Goal: Task Accomplishment & Management: Complete application form

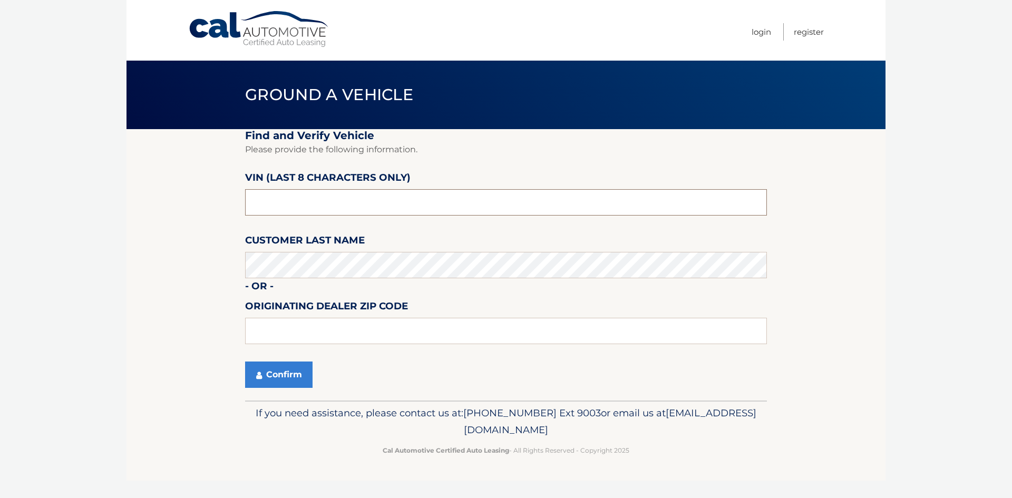
click at [281, 211] on input "text" at bounding box center [506, 202] width 522 height 26
type input "n*******"
type input "NT160393"
click at [275, 380] on button "Confirm" at bounding box center [278, 375] width 67 height 26
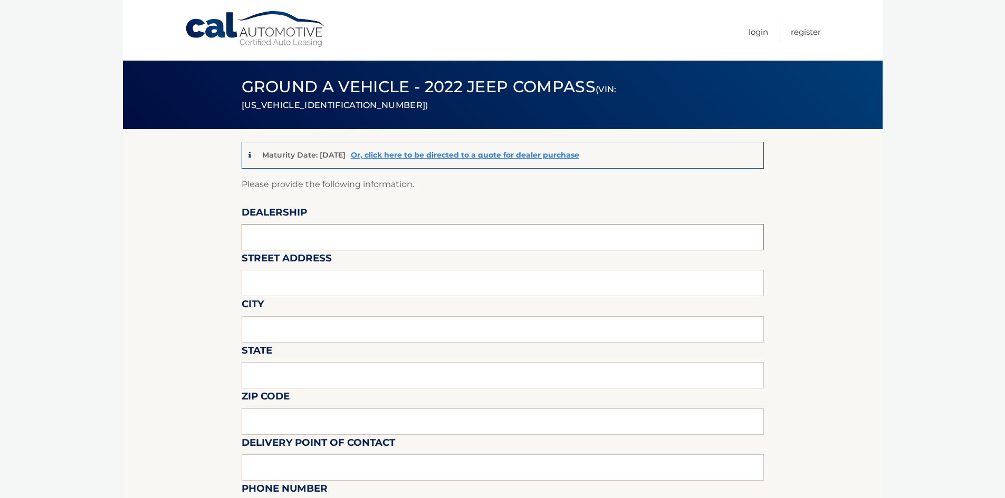
click at [271, 231] on input "text" at bounding box center [503, 237] width 522 height 26
type input "[PERSON_NAME] Jeep"
click at [274, 290] on input "text" at bounding box center [503, 283] width 522 height 26
type input "[STREET_ADDRESS]"
click at [307, 330] on input "text" at bounding box center [503, 329] width 522 height 26
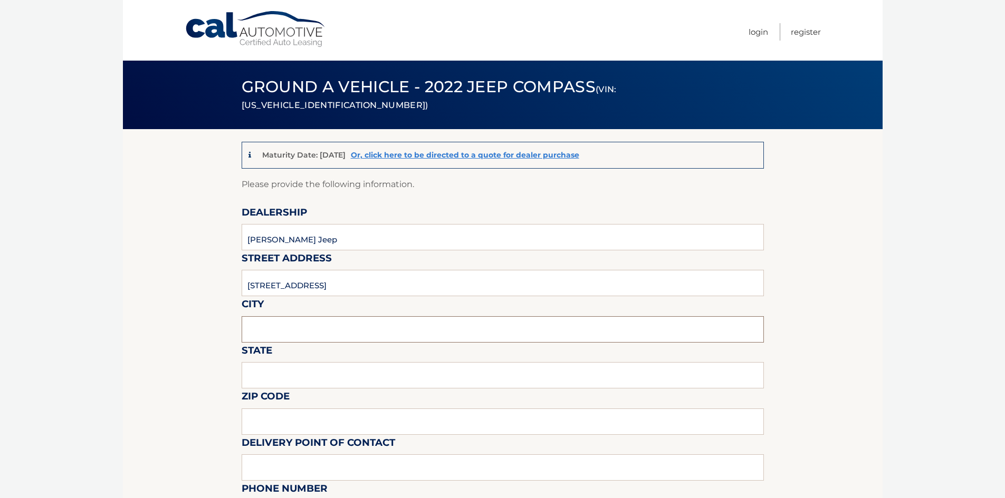
type input "Wantagh"
click at [297, 386] on input "text" at bounding box center [503, 375] width 522 height 26
type input "NY"
click at [311, 423] on input "text" at bounding box center [503, 422] width 522 height 26
type input "11793"
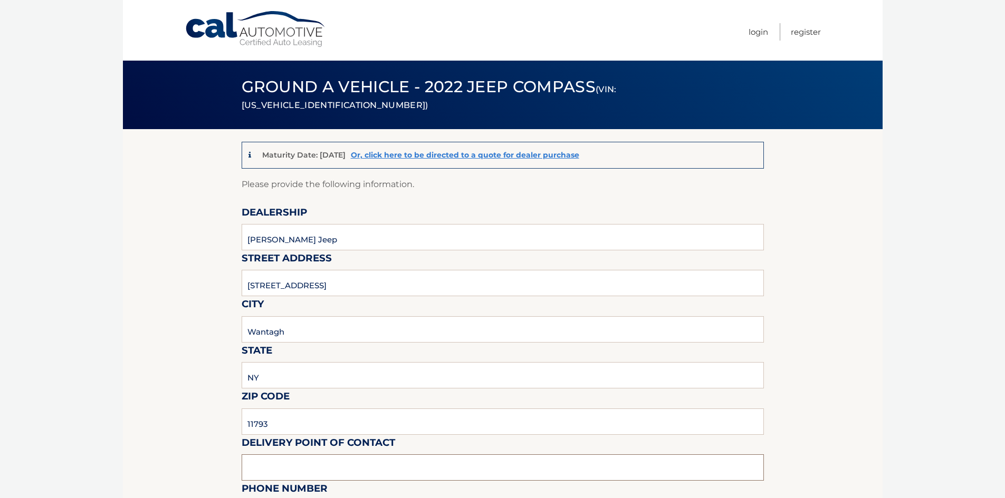
click at [310, 470] on input "text" at bounding box center [503, 468] width 522 height 26
type input "Michelle Chaudhry"
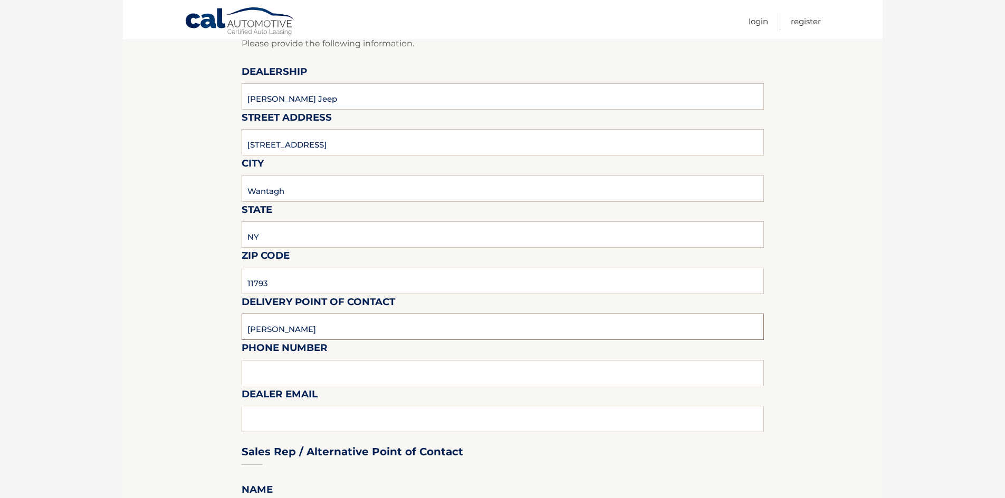
scroll to position [316, 0]
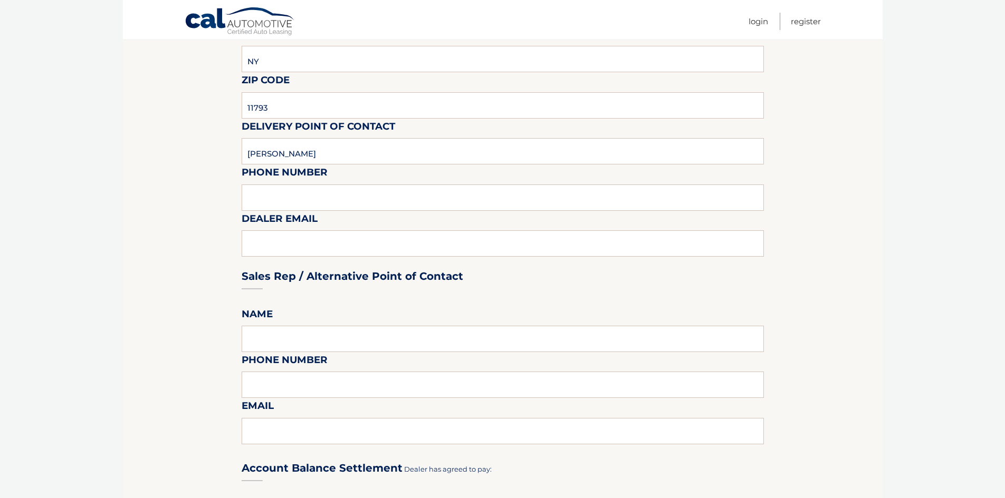
click at [293, 177] on label "Phone Number" at bounding box center [285, 175] width 86 height 20
click at [308, 199] on input "text" at bounding box center [503, 198] width 522 height 26
click at [263, 238] on div "Sales Rep / Alternative Point of Contact" at bounding box center [503, 256] width 522 height 74
click at [272, 242] on div "Sales Rep / Alternative Point of Contact" at bounding box center [503, 256] width 522 height 74
click at [273, 243] on div "Sales Rep / Alternative Point of Contact" at bounding box center [503, 256] width 522 height 74
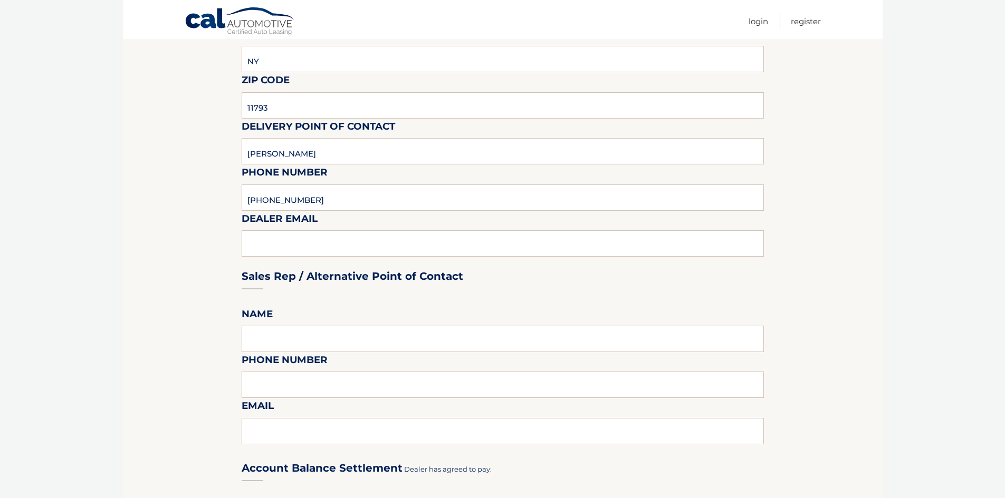
click at [273, 247] on div "Sales Rep / Alternative Point of Contact" at bounding box center [503, 256] width 522 height 74
click at [308, 234] on div "Sales Rep / Alternative Point of Contact" at bounding box center [503, 256] width 522 height 74
click at [340, 159] on input "Michelle Chaudhry" at bounding box center [503, 151] width 522 height 26
drag, startPoint x: 342, startPoint y: 153, endPoint x: 191, endPoint y: 136, distance: 151.9
click at [191, 136] on section "Maturity Date: 11/13/2025 Or, click here to be directed to a quote for dealer p…" at bounding box center [502, 390] width 759 height 1155
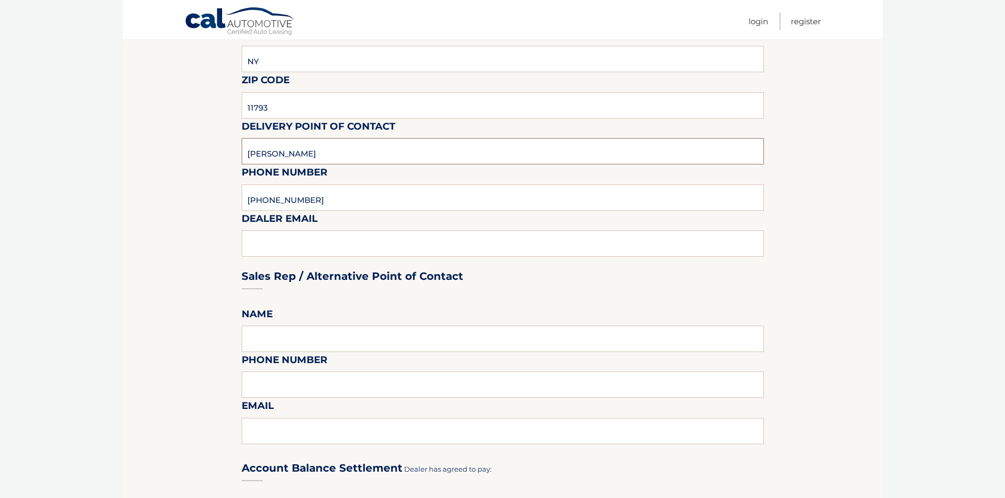
click at [399, 154] on input "Michelle Chaudhry" at bounding box center [503, 151] width 522 height 26
click at [211, 148] on section "Maturity Date: 11/13/2025 Or, click here to be directed to a quote for dealer p…" at bounding box center [502, 390] width 759 height 1155
click at [411, 203] on input "516-868-4400" at bounding box center [503, 198] width 522 height 26
type input "5168684400"
click at [384, 245] on div "Sales Rep / Alternative Point of Contact" at bounding box center [503, 256] width 522 height 74
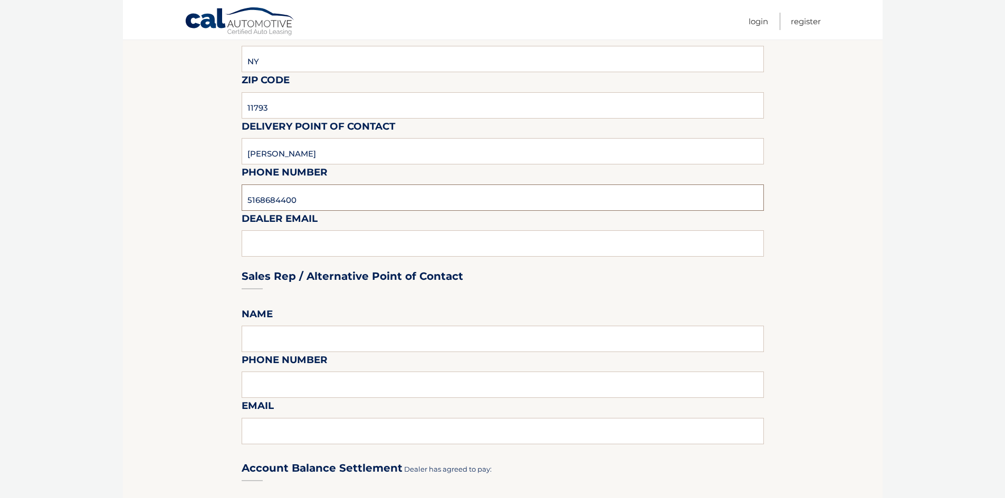
click at [710, 206] on input "5168684400" at bounding box center [503, 198] width 522 height 26
click at [802, 242] on section "Maturity Date: 11/13/2025 Or, click here to be directed to a quote for dealer p…" at bounding box center [502, 390] width 759 height 1155
drag, startPoint x: 473, startPoint y: 224, endPoint x: 390, endPoint y: 230, distance: 83.5
click at [471, 224] on div "Sales Rep / Alternative Point of Contact" at bounding box center [503, 256] width 522 height 74
click at [340, 227] on div "Sales Rep / Alternative Point of Contact" at bounding box center [503, 256] width 522 height 74
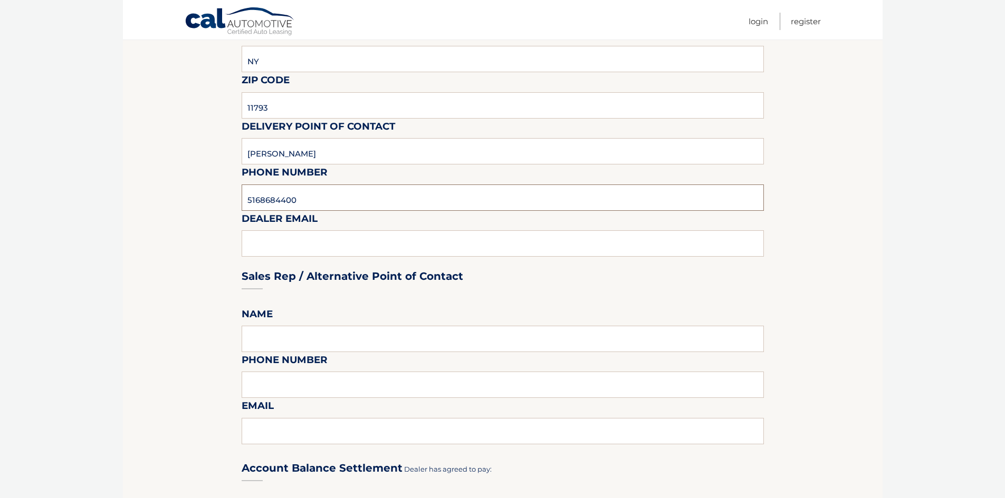
click at [320, 192] on input "5168684400" at bounding box center [503, 198] width 522 height 26
click at [279, 193] on input "5168684400" at bounding box center [503, 198] width 522 height 26
drag, startPoint x: 302, startPoint y: 197, endPoint x: 268, endPoint y: 198, distance: 33.8
click at [268, 198] on input "5168684400" at bounding box center [503, 198] width 522 height 26
click at [278, 201] on input "5168684400" at bounding box center [503, 198] width 522 height 26
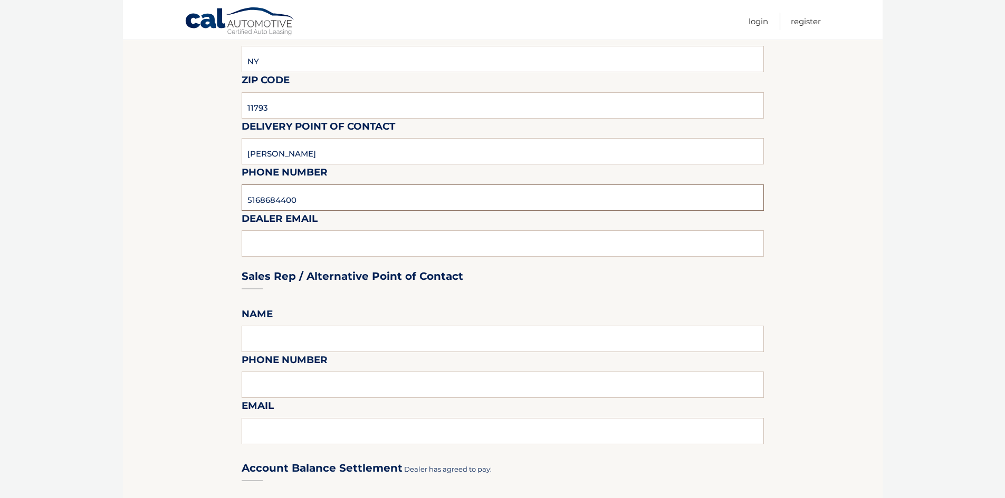
drag, startPoint x: 274, startPoint y: 200, endPoint x: 294, endPoint y: 204, distance: 20.0
click at [294, 204] on input "5168684400" at bounding box center [503, 198] width 522 height 26
click at [302, 204] on input "5168684400" at bounding box center [503, 198] width 522 height 26
click at [327, 149] on input "Michelle Chaudhry" at bounding box center [503, 151] width 522 height 26
drag, startPoint x: 333, startPoint y: 150, endPoint x: 291, endPoint y: 155, distance: 42.5
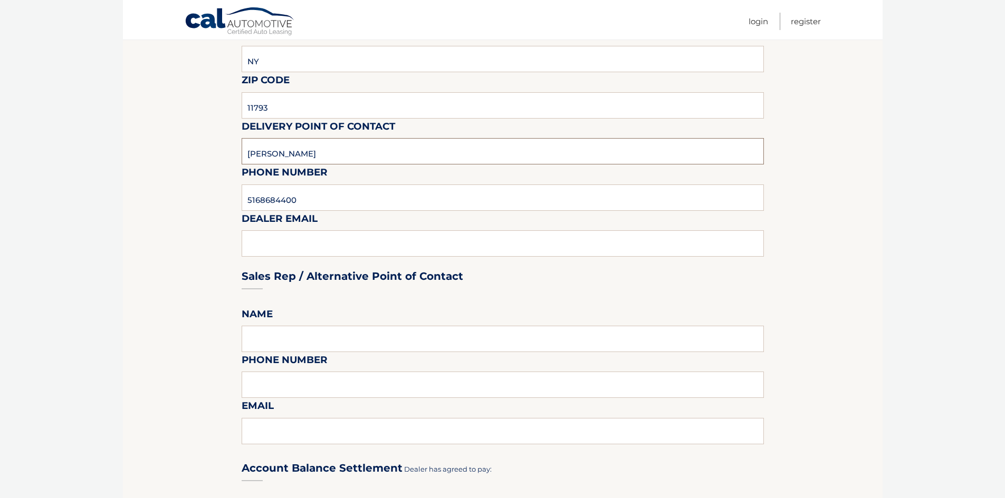
click at [291, 155] on input "Michelle Chaudhry" at bounding box center [503, 151] width 522 height 26
click at [342, 210] on input "5168684400" at bounding box center [503, 198] width 522 height 26
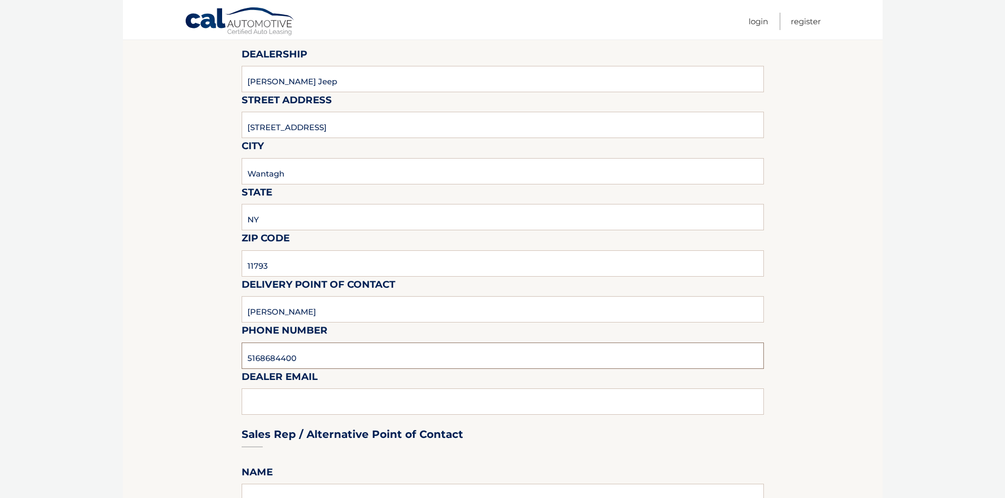
scroll to position [0, 0]
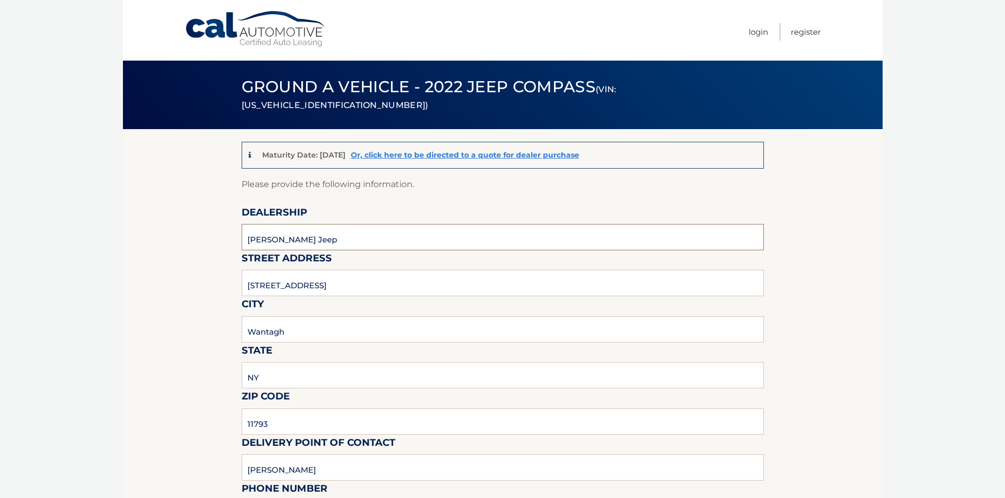
click at [320, 237] on input "Merrick Jeep" at bounding box center [503, 237] width 522 height 26
type input "Merrick Jeep"
drag, startPoint x: 325, startPoint y: 273, endPoint x: 388, endPoint y: 290, distance: 65.0
click at [326, 274] on input "3614 Sunrise Highway" at bounding box center [503, 283] width 522 height 26
click at [387, 291] on input "3614 Sunrise Highway" at bounding box center [503, 283] width 522 height 26
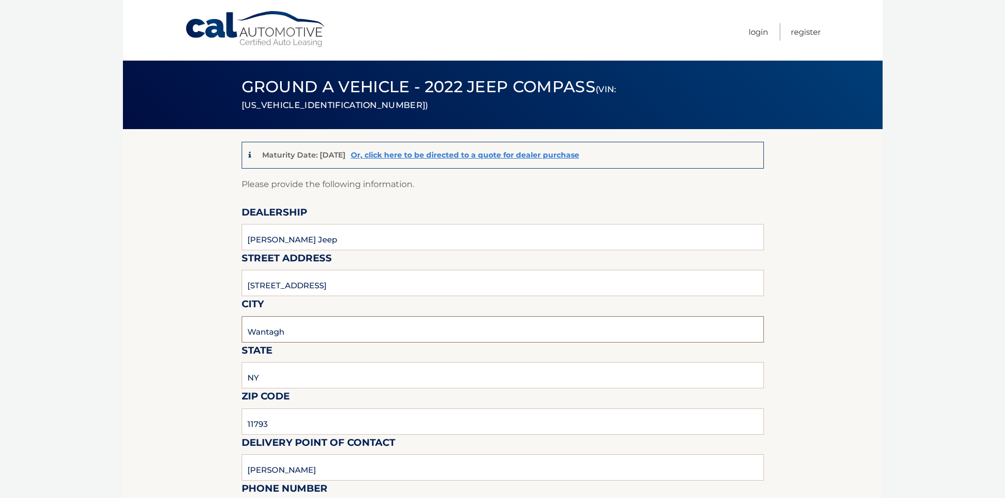
click at [303, 329] on input "Wantagh" at bounding box center [503, 329] width 522 height 26
click at [387, 294] on input "3614 Sunrise Highway" at bounding box center [503, 283] width 522 height 26
type input "3614 Sunrise Highway"
drag, startPoint x: 307, startPoint y: 342, endPoint x: 297, endPoint y: 333, distance: 13.4
click at [306, 342] on input "Wantagh" at bounding box center [503, 329] width 522 height 26
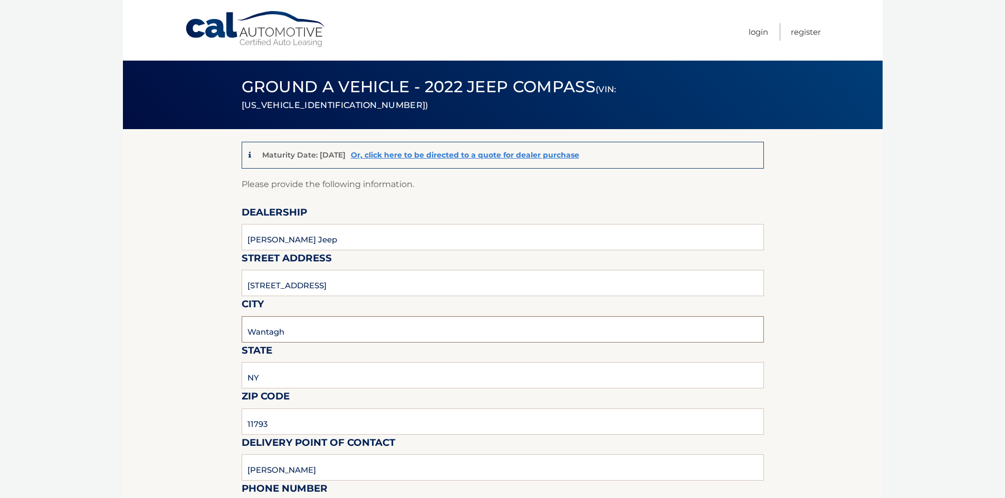
click at [297, 333] on input "Wantagh" at bounding box center [503, 329] width 522 height 26
type input "Wantagh"
click at [287, 375] on input "NY" at bounding box center [503, 375] width 522 height 26
type input "NY"
click at [298, 424] on input "11793" at bounding box center [503, 422] width 522 height 26
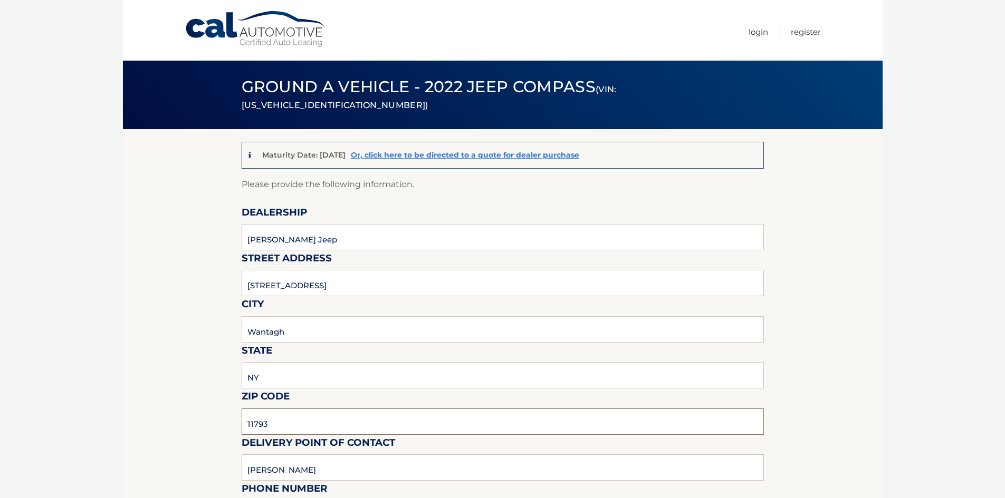
type input "11793"
click at [330, 472] on input "Michelle Chaudhry" at bounding box center [503, 468] width 522 height 26
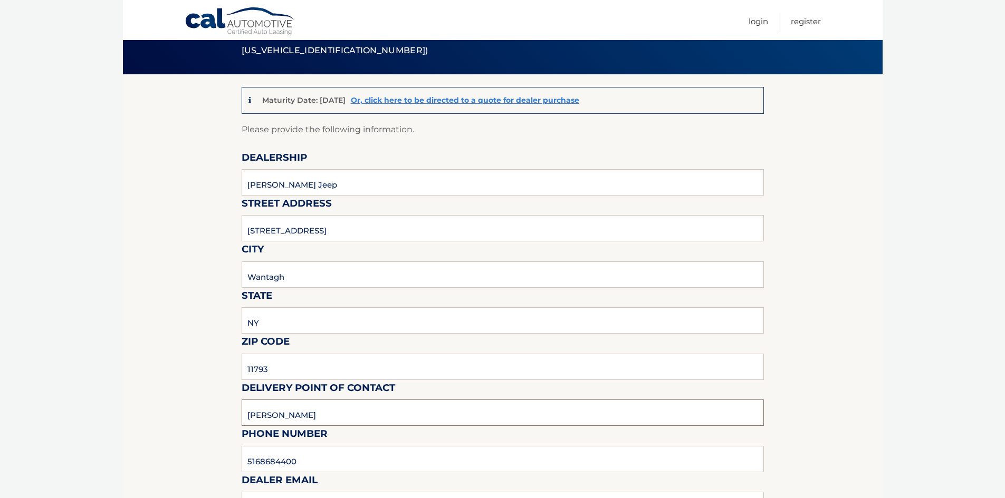
scroll to position [158, 0]
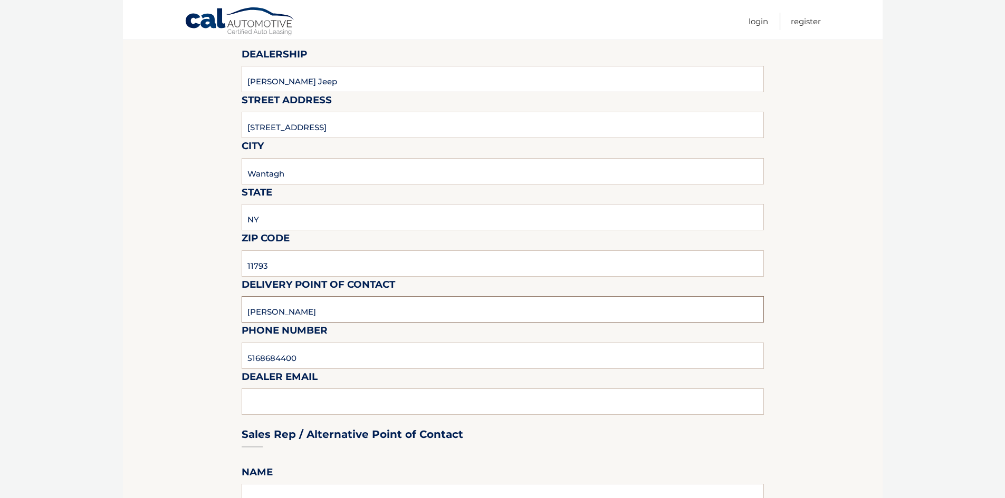
type input "Michelle Chaudhry"
click at [347, 363] on input "5168684400" at bounding box center [503, 356] width 522 height 26
type input "5168684400"
click at [297, 398] on div "Sales Rep / Alternative Point of Contact" at bounding box center [503, 415] width 522 height 74
click at [282, 410] on div "Sales Rep / Alternative Point of Contact" at bounding box center [503, 415] width 522 height 74
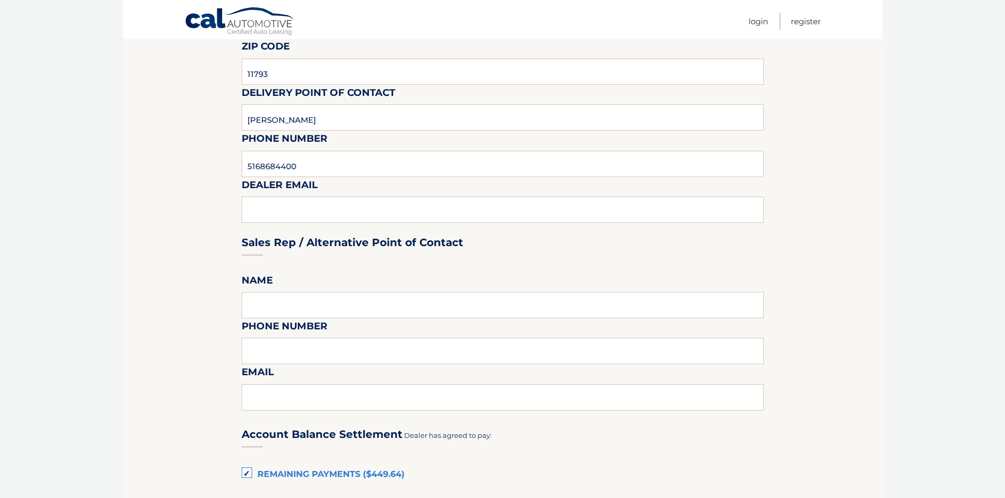
scroll to position [422, 0]
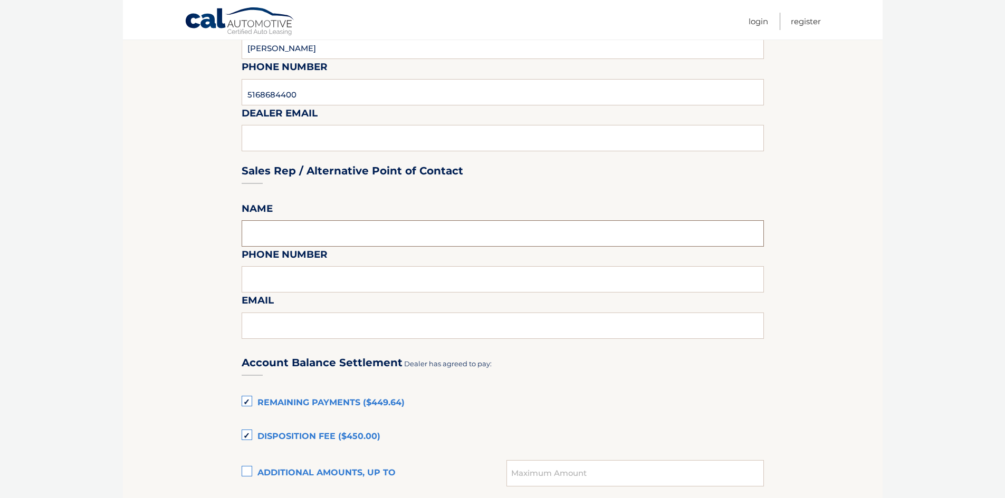
click at [294, 235] on input "text" at bounding box center [503, 233] width 522 height 26
drag, startPoint x: 323, startPoint y: 125, endPoint x: 344, endPoint y: 86, distance: 43.9
click at [323, 124] on div "Sales Rep / Alternative Point of Contact" at bounding box center [503, 151] width 522 height 74
drag, startPoint x: 351, startPoint y: 91, endPoint x: 185, endPoint y: 93, distance: 166.6
click at [185, 93] on section "Maturity Date: 11/13/2025 Or, click here to be directed to a quote for dealer p…" at bounding box center [502, 284] width 759 height 1155
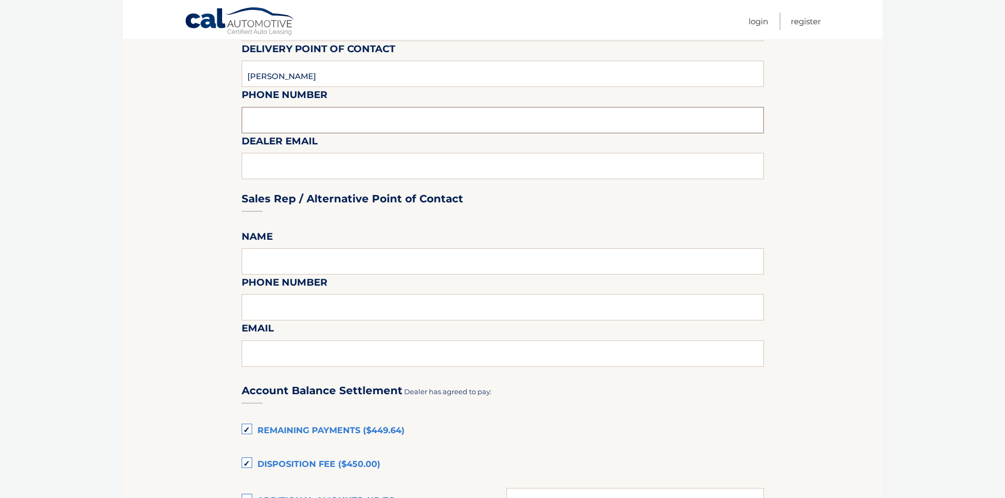
scroll to position [369, 0]
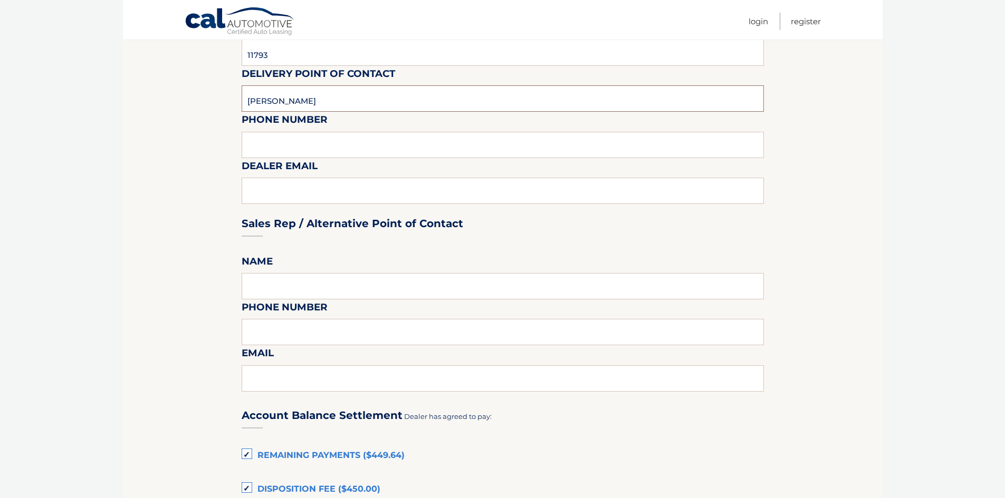
drag, startPoint x: 336, startPoint y: 103, endPoint x: 254, endPoint y: 98, distance: 81.9
click at [254, 98] on input "Michelle Chaudhry" at bounding box center [503, 98] width 522 height 26
type input "M"
click at [254, 98] on input "text" at bounding box center [503, 98] width 522 height 26
type input "Cody Levine"
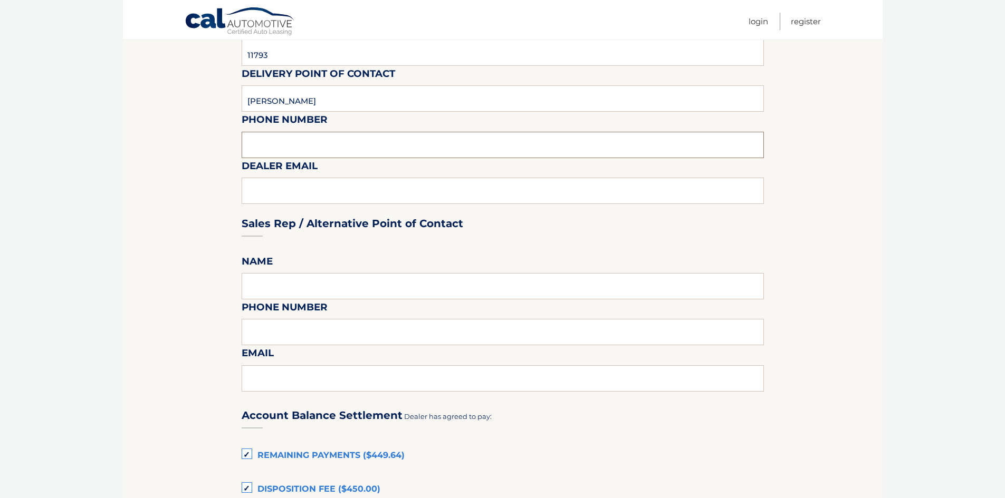
click at [271, 152] on input "text" at bounding box center [503, 145] width 522 height 26
click at [254, 185] on div "Sales Rep / Alternative Point of Contact" at bounding box center [503, 204] width 522 height 74
click at [255, 187] on div "Sales Rep / Alternative Point of Contact" at bounding box center [503, 204] width 522 height 74
click at [366, 144] on input "5168684400" at bounding box center [503, 145] width 522 height 26
type input "5168684400"
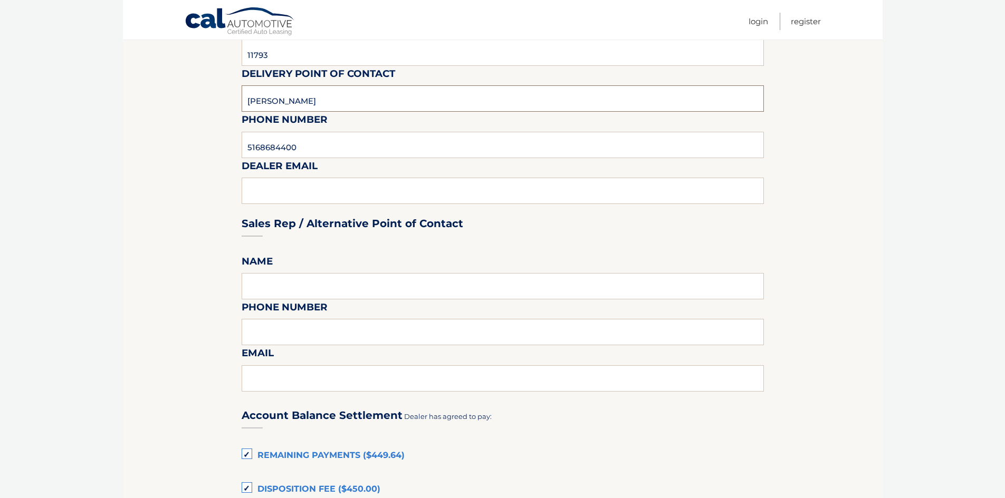
click at [335, 98] on input "Cody Levine" at bounding box center [503, 98] width 522 height 26
type input "Cody Levine"
click at [295, 182] on div "Sales Rep / Alternative Point of Contact" at bounding box center [503, 204] width 522 height 74
click at [298, 202] on div "Sales Rep / Alternative Point of Contact" at bounding box center [503, 204] width 522 height 74
click at [293, 196] on fieldset "Please provide the following information. Dealership Merrick Jeep Street Addres…" at bounding box center [503, 362] width 522 height 1108
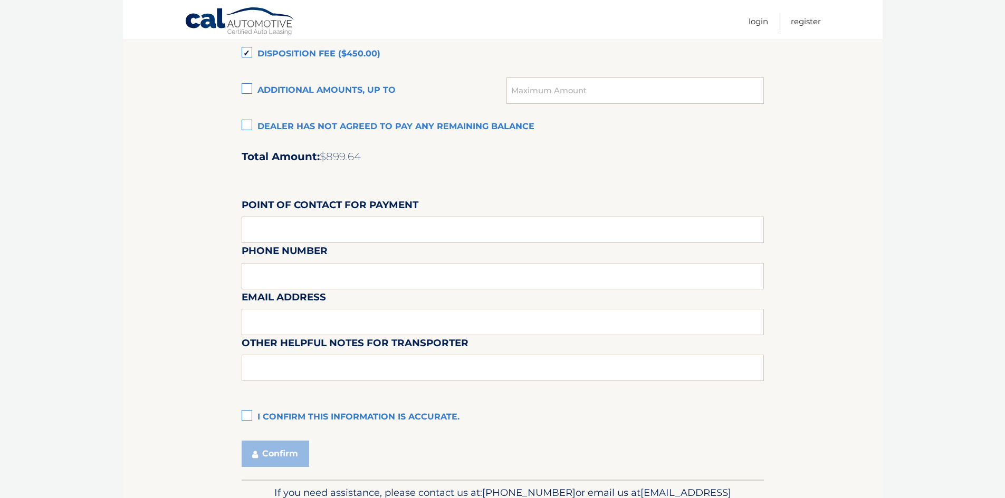
click at [717, 212] on div "Phone Number" at bounding box center [503, 220] width 522 height 46
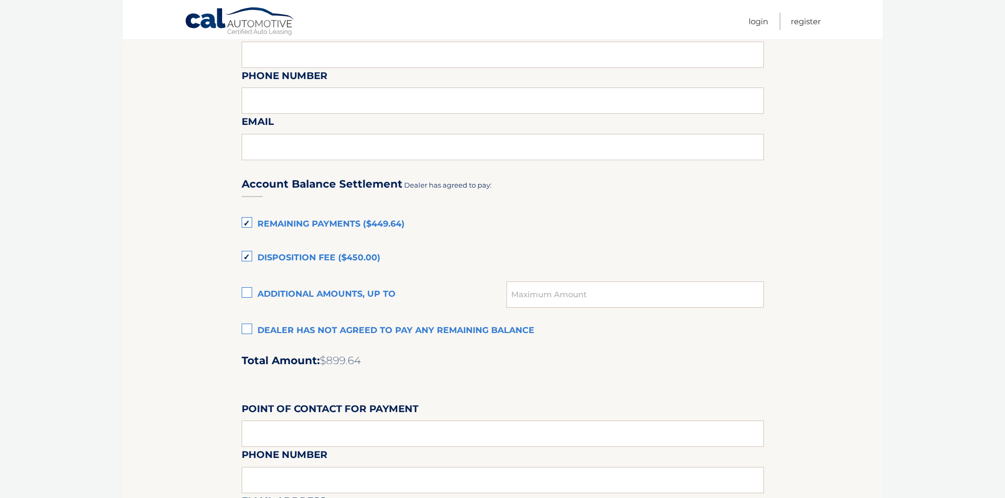
scroll to position [699, 0]
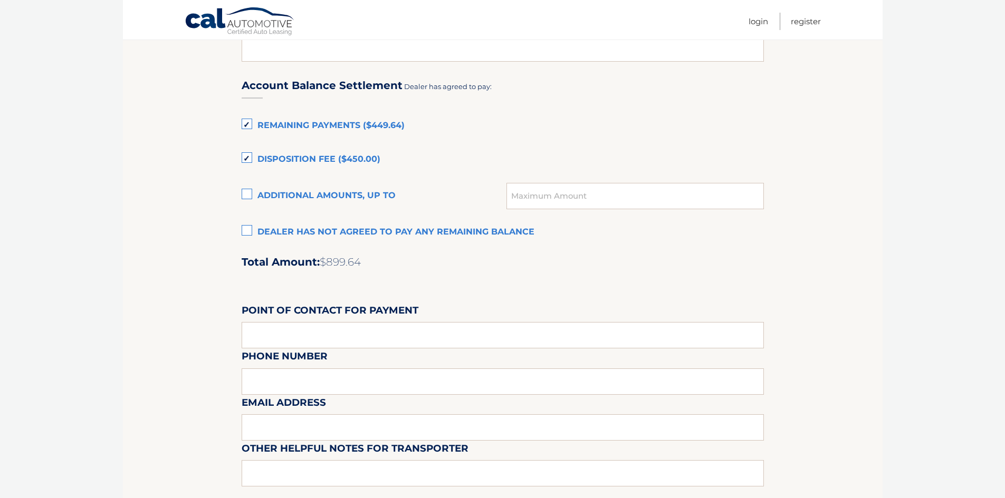
click at [243, 233] on label "Dealer has not agreed to pay any remaining balance" at bounding box center [503, 232] width 522 height 21
click at [0, 0] on input "Dealer has not agreed to pay any remaining balance" at bounding box center [0, 0] width 0 height 0
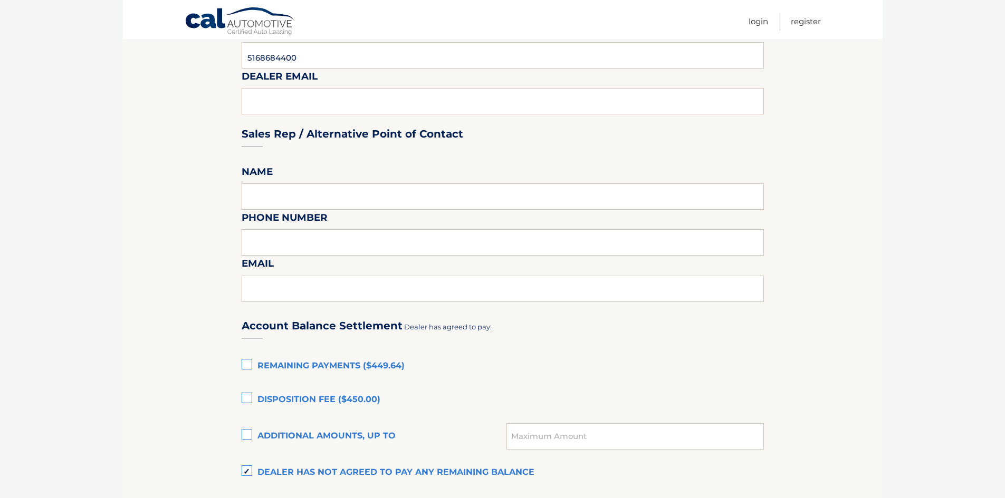
scroll to position [330, 0]
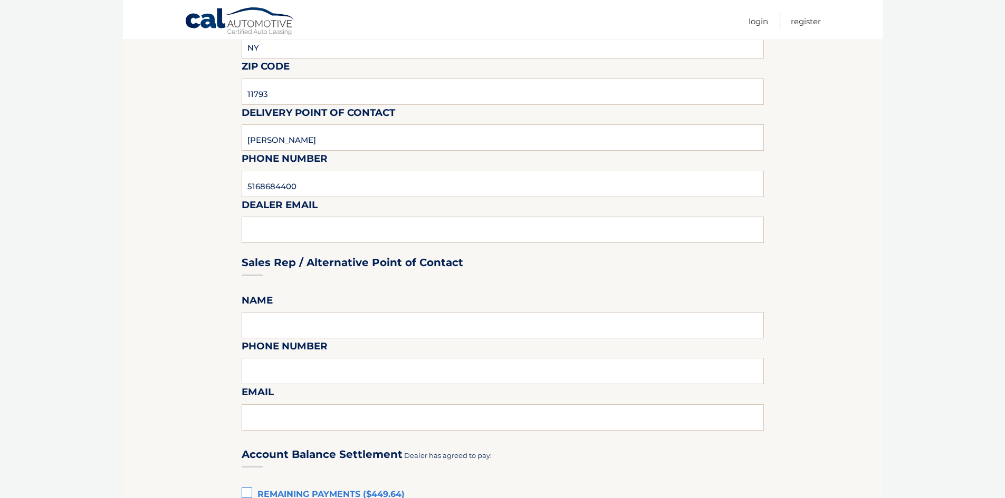
click at [263, 222] on div "Sales Rep / Alternative Point of Contact" at bounding box center [503, 243] width 522 height 74
click at [273, 237] on div "Sales Rep / Alternative Point of Contact" at bounding box center [503, 243] width 522 height 74
click at [283, 210] on label "Dealer Email" at bounding box center [280, 207] width 76 height 20
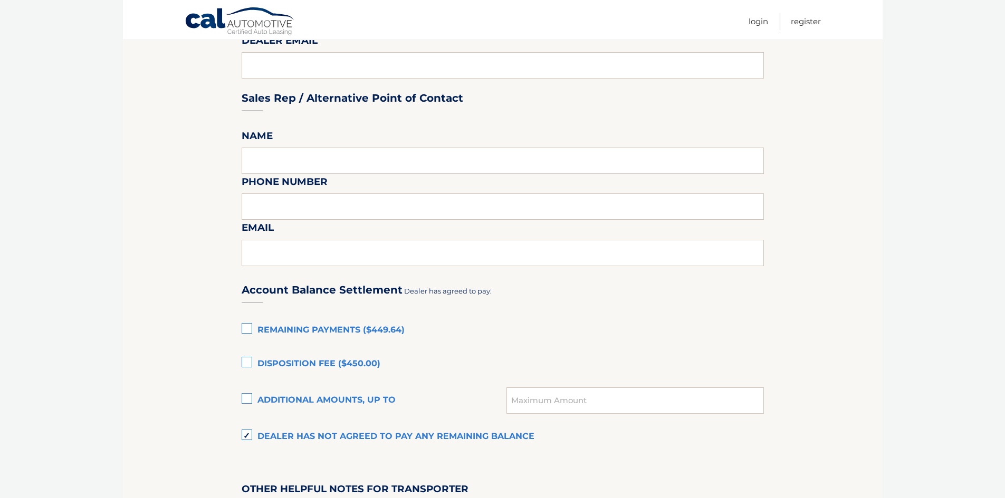
scroll to position [541, 0]
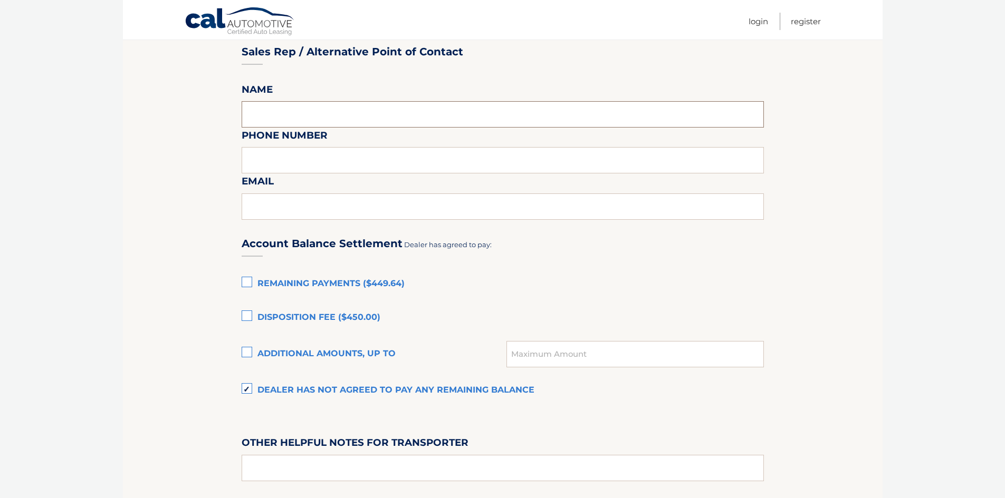
click at [293, 106] on input "text" at bounding box center [503, 114] width 522 height 26
type input "Cody Levine"
click at [304, 158] on input "text" at bounding box center [503, 160] width 522 height 26
type input "5168684400"
click at [277, 209] on input "text" at bounding box center [503, 207] width 522 height 26
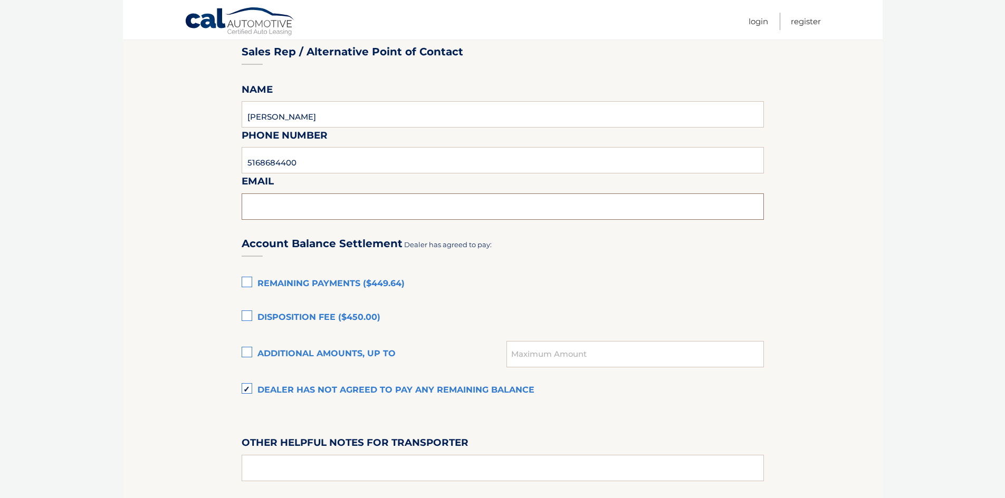
type input "clevine@merrickjcdr.com"
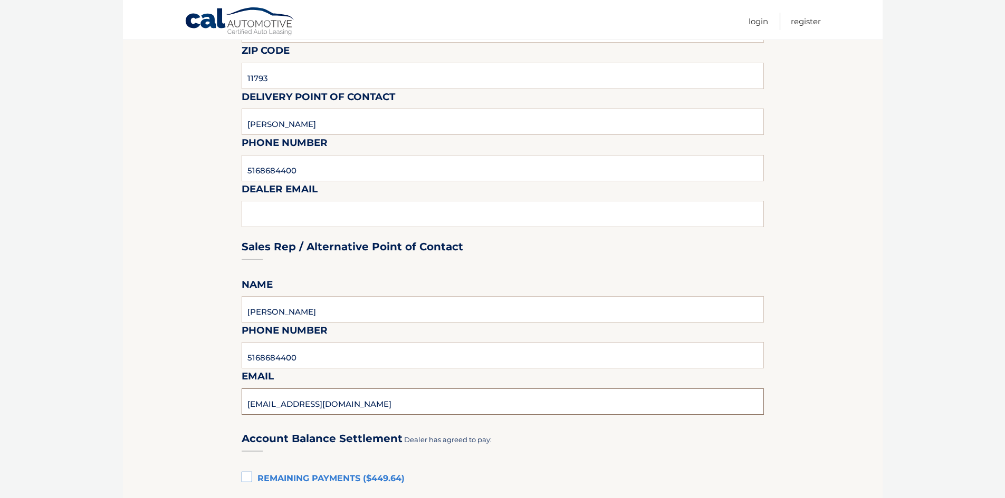
scroll to position [330, 0]
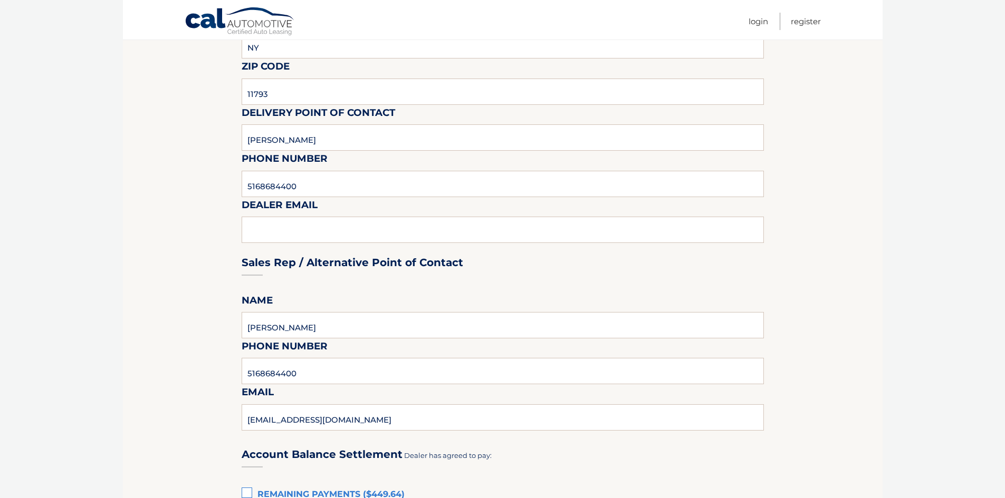
click at [343, 242] on div "Sales Rep / Alternative Point of Contact" at bounding box center [503, 243] width 522 height 74
click at [336, 233] on div "Sales Rep / Alternative Point of Contact" at bounding box center [503, 243] width 522 height 74
drag, startPoint x: 296, startPoint y: 230, endPoint x: 258, endPoint y: 221, distance: 38.6
click at [258, 221] on div "Sales Rep / Alternative Point of Contact" at bounding box center [503, 243] width 522 height 74
click at [355, 190] on input "5168684400" at bounding box center [503, 184] width 522 height 26
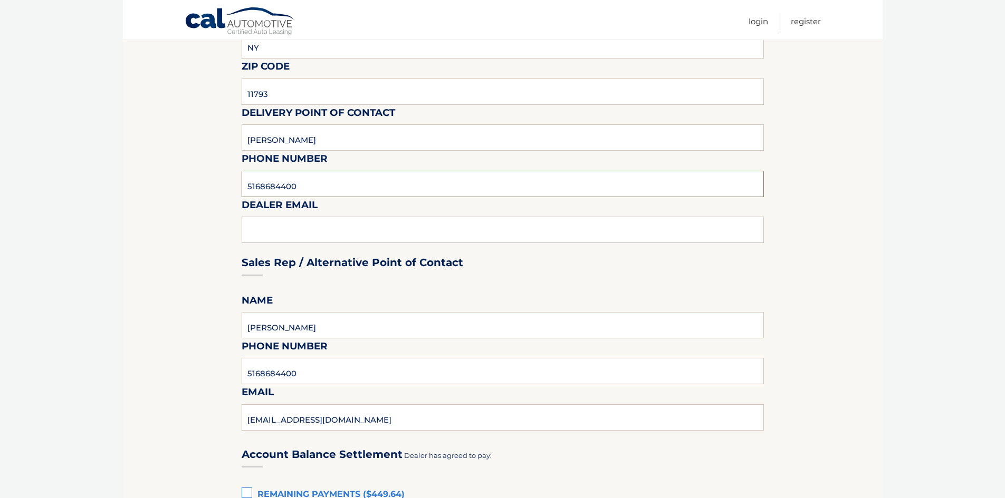
drag, startPoint x: 353, startPoint y: 189, endPoint x: 231, endPoint y: 184, distance: 121.4
click at [231, 184] on section "Maturity Date: 11/13/2025 Or, click here to be directed to a quote for dealer p…" at bounding box center [502, 294] width 759 height 991
click at [314, 190] on input "5168684400" at bounding box center [503, 184] width 522 height 26
type input "5168684400"
click at [311, 239] on div "Sales Rep / Alternative Point of Contact" at bounding box center [503, 243] width 522 height 74
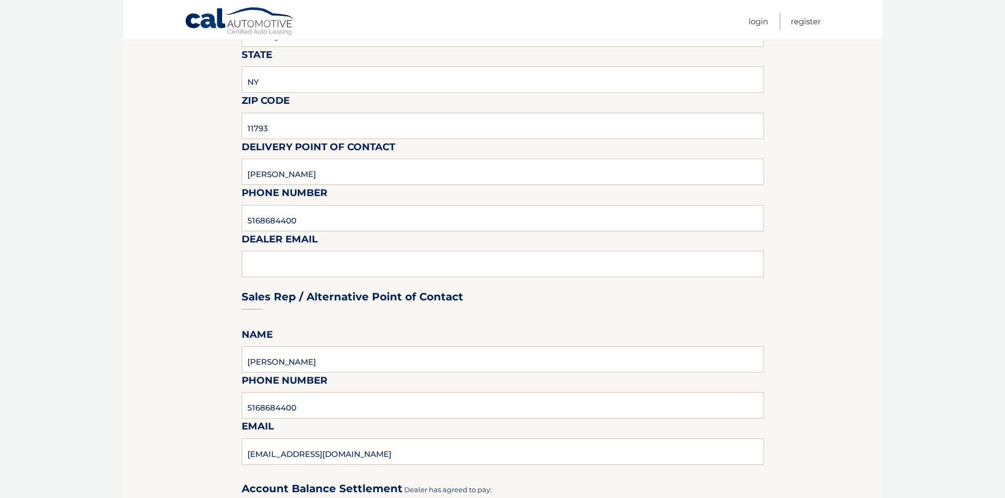
click at [356, 301] on fieldset "Please provide the following information. Dealership Merrick Jeep Street Addres…" at bounding box center [503, 353] width 522 height 944
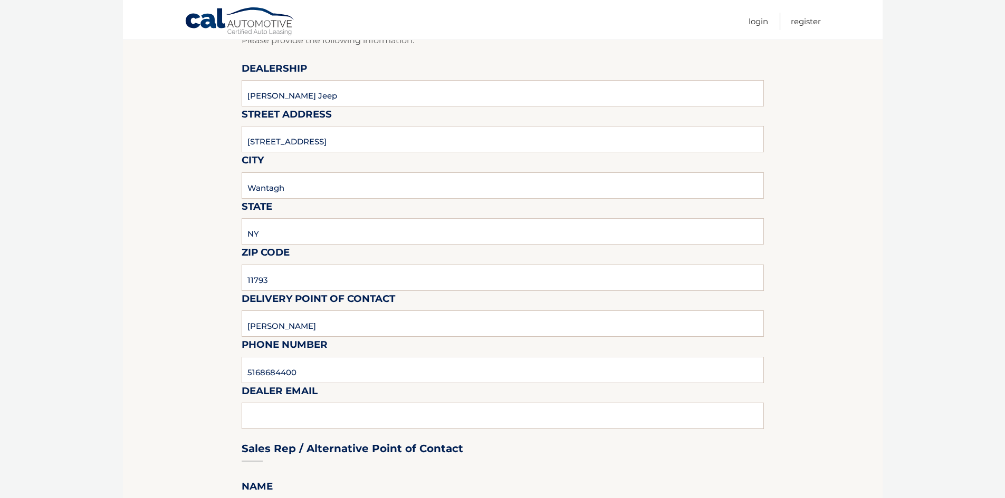
scroll to position [66, 0]
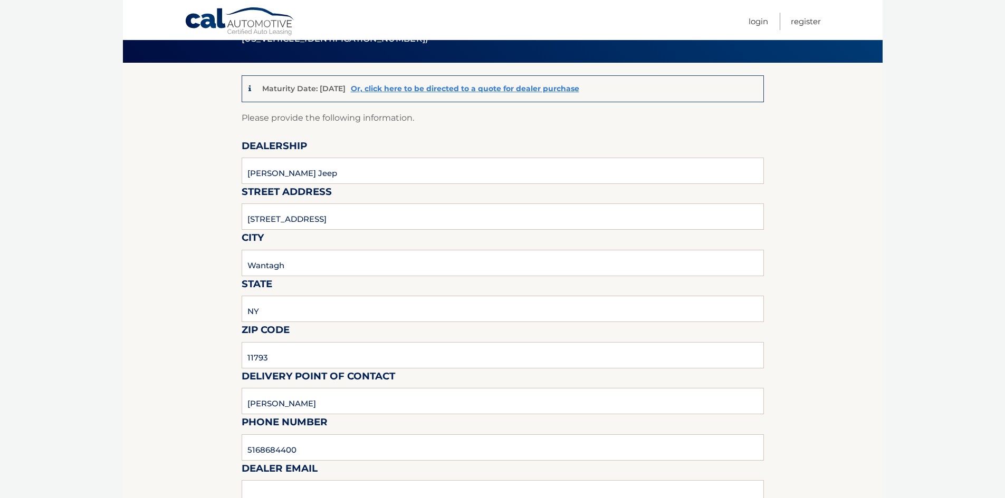
click at [321, 171] on input "Merrick Jeep" at bounding box center [503, 171] width 522 height 26
type input "Merrick Jeep"
click at [390, 220] on input "3614 Sunrise Highway" at bounding box center [503, 217] width 522 height 26
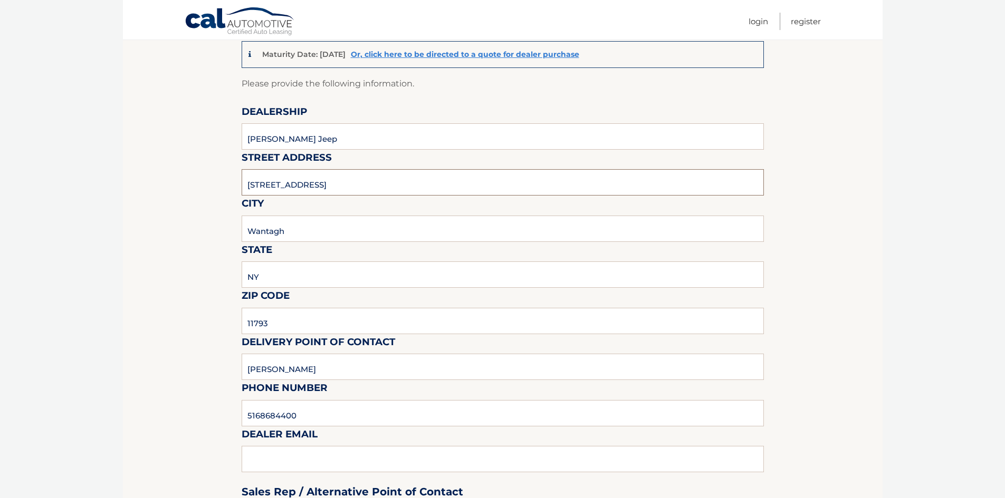
scroll to position [119, 0]
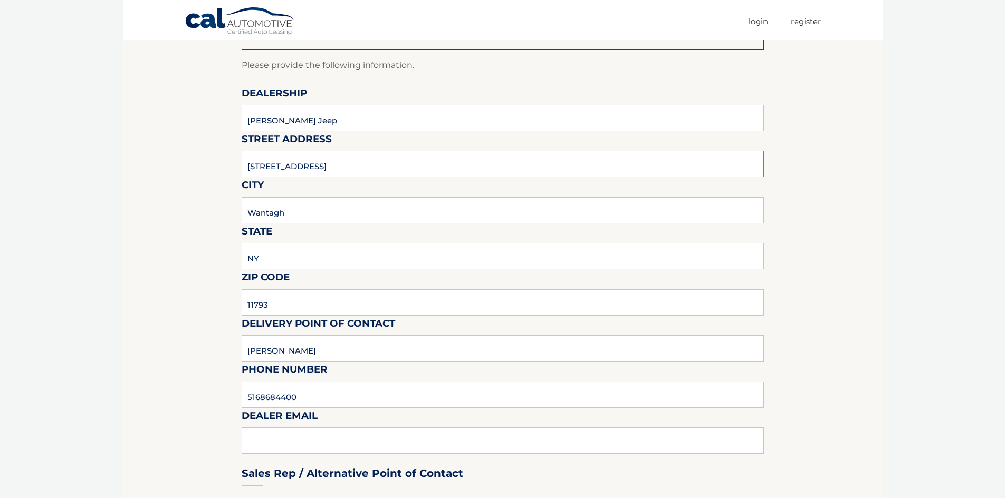
type input "3614 Sunrise Highway"
click at [304, 213] on input "Wantagh" at bounding box center [503, 210] width 522 height 26
type input "Wantagh"
click at [291, 255] on input "NY" at bounding box center [503, 256] width 522 height 26
type input "New York"
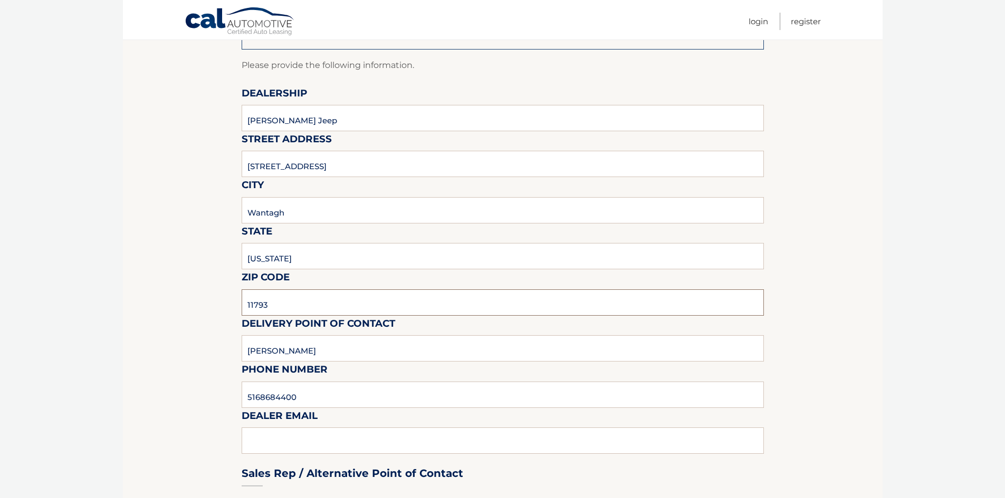
click at [267, 294] on input "11793" at bounding box center [503, 302] width 522 height 26
type input "11793"
drag, startPoint x: 437, startPoint y: 356, endPoint x: 225, endPoint y: 350, distance: 211.5
click at [225, 350] on section "Maturity Date: 11/13/2025 Or, click here to be directed to a quote for dealer p…" at bounding box center [502, 505] width 759 height 991
type input "Michelle M. Chaudhry"
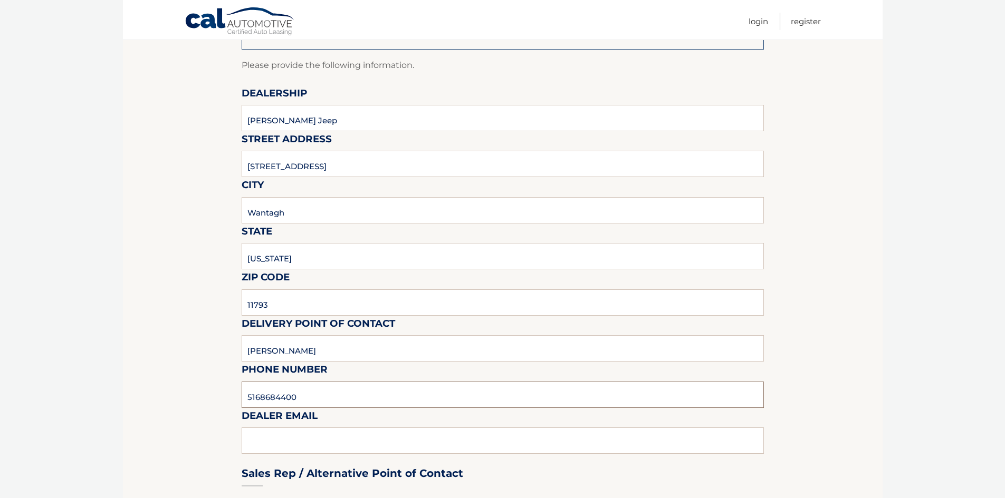
drag, startPoint x: 256, startPoint y: 396, endPoint x: 225, endPoint y: 393, distance: 31.2
click at [225, 393] on section "Maturity Date: 11/13/2025 Or, click here to be directed to a quote for dealer p…" at bounding box center [502, 505] width 759 height 991
type input "5168684400"
click at [257, 447] on div "Sales Rep / Alternative Point of Contact" at bounding box center [503, 454] width 522 height 74
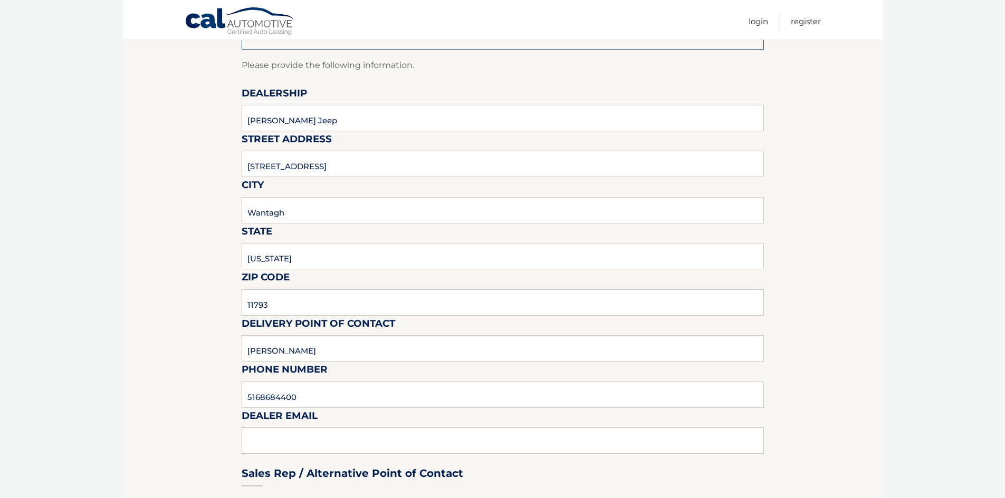
drag, startPoint x: 257, startPoint y: 447, endPoint x: 260, endPoint y: 440, distance: 6.9
click at [258, 440] on div "Sales Rep / Alternative Point of Contact" at bounding box center [503, 454] width 522 height 74
click at [333, 441] on div "Sales Rep / Alternative Point of Contact" at bounding box center [503, 454] width 522 height 74
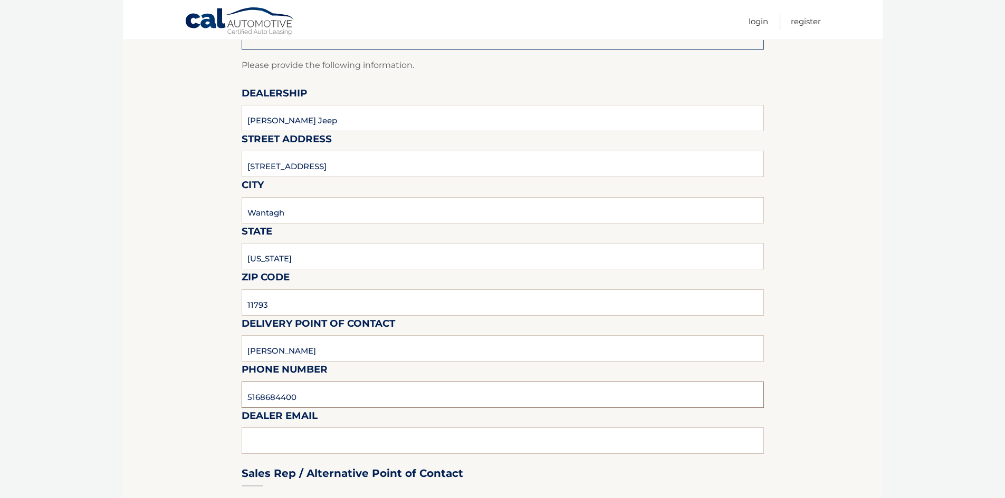
click at [355, 406] on input "5168684400" at bounding box center [503, 395] width 522 height 26
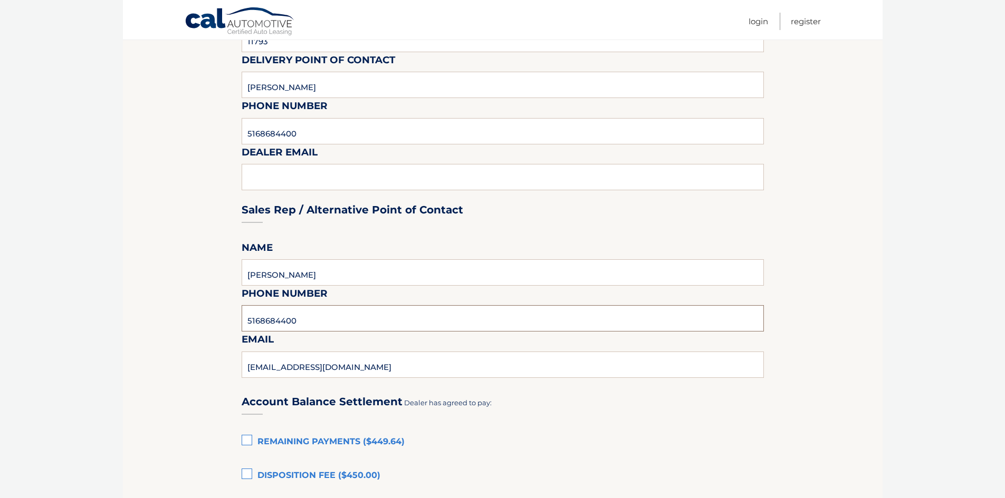
click at [577, 327] on input "5168684400" at bounding box center [503, 318] width 522 height 26
click at [584, 451] on label "Remaining Payments ($449.64)" at bounding box center [503, 442] width 522 height 21
click at [0, 0] on input "Remaining Payments ($449.64)" at bounding box center [0, 0] width 0 height 0
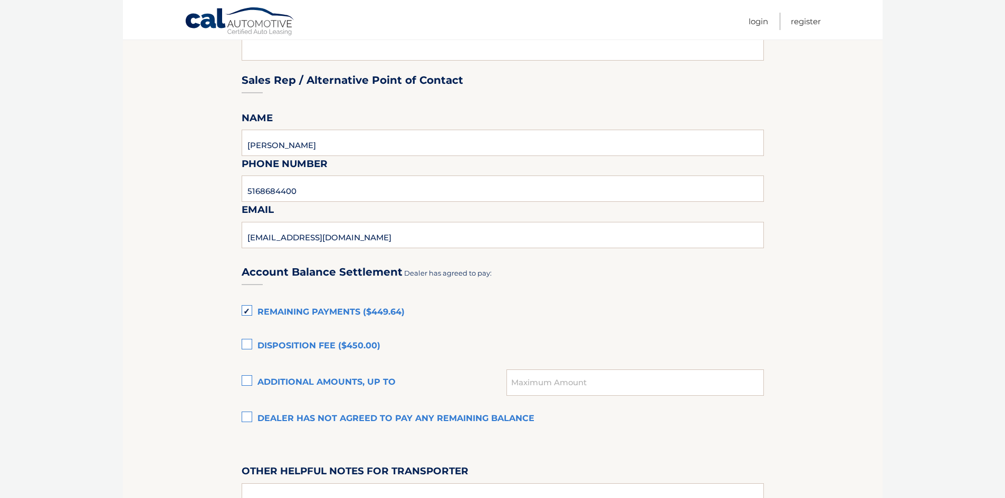
scroll to position [594, 0]
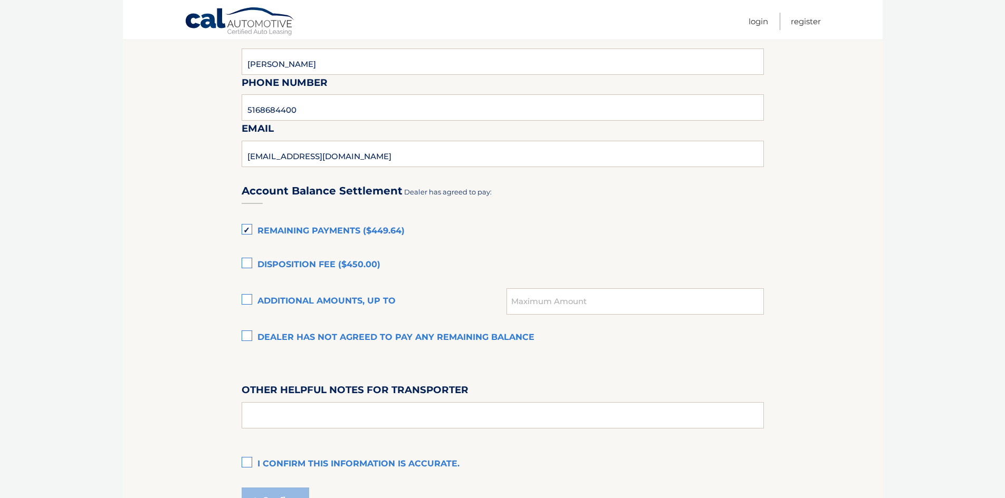
click at [254, 230] on label "Remaining Payments ($449.64)" at bounding box center [503, 231] width 522 height 21
click at [0, 0] on input "Remaining Payments ($449.64)" at bounding box center [0, 0] width 0 height 0
click at [259, 337] on label "Dealer has not agreed to pay any remaining balance" at bounding box center [503, 337] width 522 height 21
click at [0, 0] on input "Dealer has not agreed to pay any remaining balance" at bounding box center [0, 0] width 0 height 0
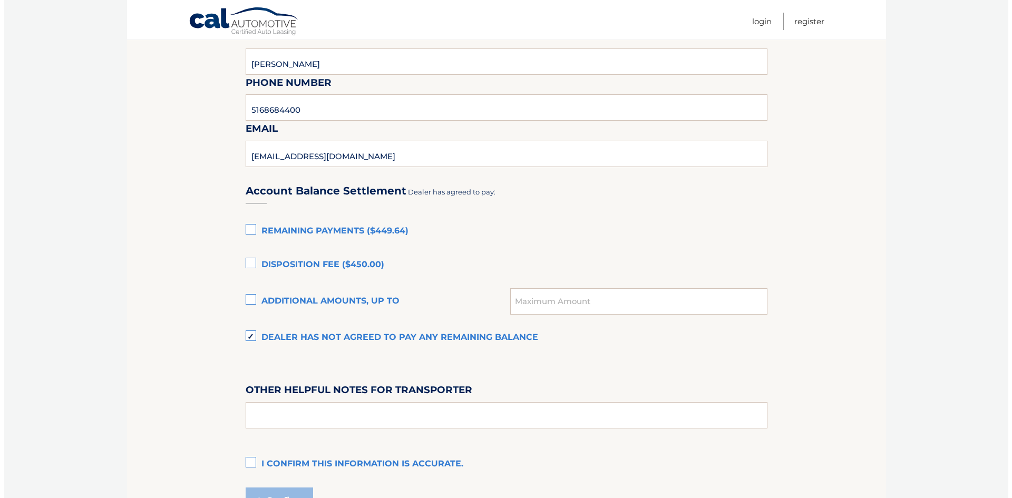
scroll to position [702, 0]
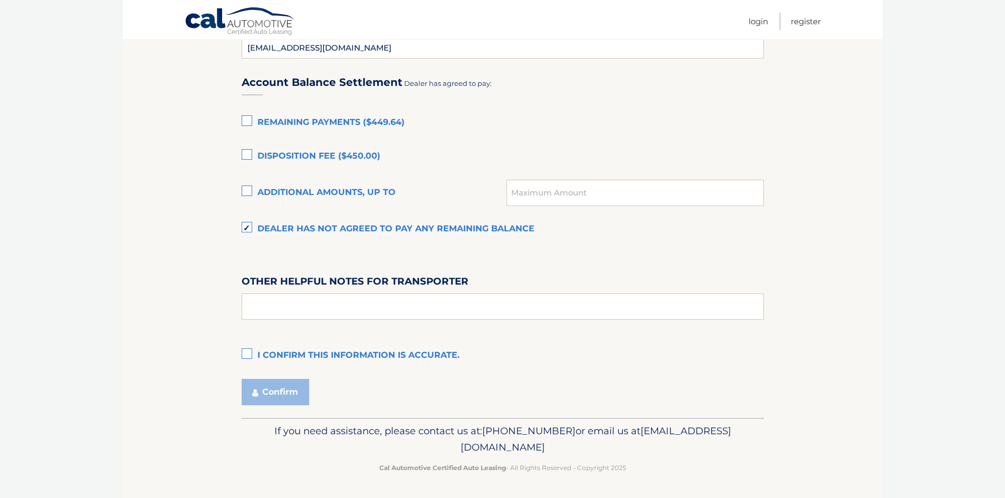
drag, startPoint x: 245, startPoint y: 351, endPoint x: 251, endPoint y: 353, distance: 6.5
click at [250, 352] on label "I confirm this information is accurate." at bounding box center [503, 355] width 522 height 21
click at [0, 0] on input "I confirm this information is accurate." at bounding box center [0, 0] width 0 height 0
click at [272, 395] on button "Confirm" at bounding box center [275, 392] width 67 height 26
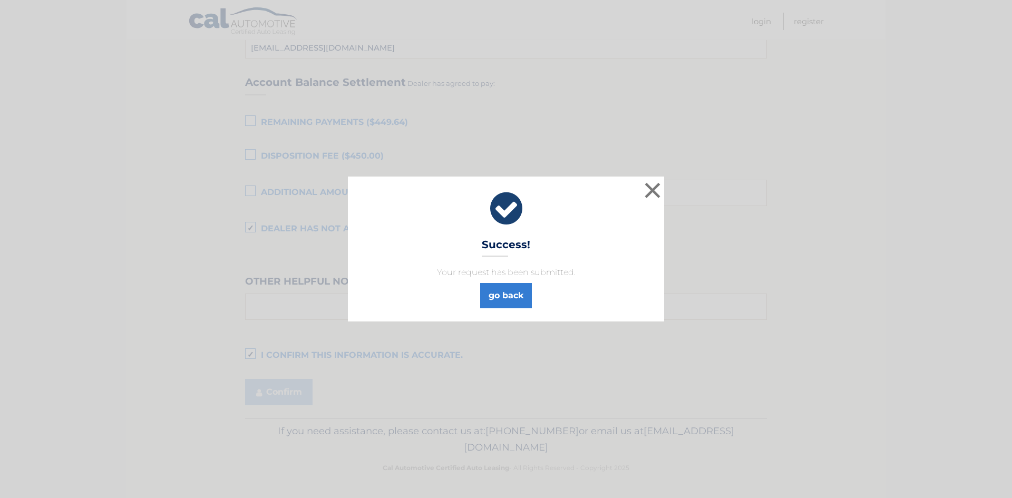
click at [504, 278] on p "Your request has been submitted." at bounding box center [506, 272] width 290 height 13
click at [511, 298] on link "go back" at bounding box center [506, 295] width 52 height 25
